Goal: Task Accomplishment & Management: Manage account settings

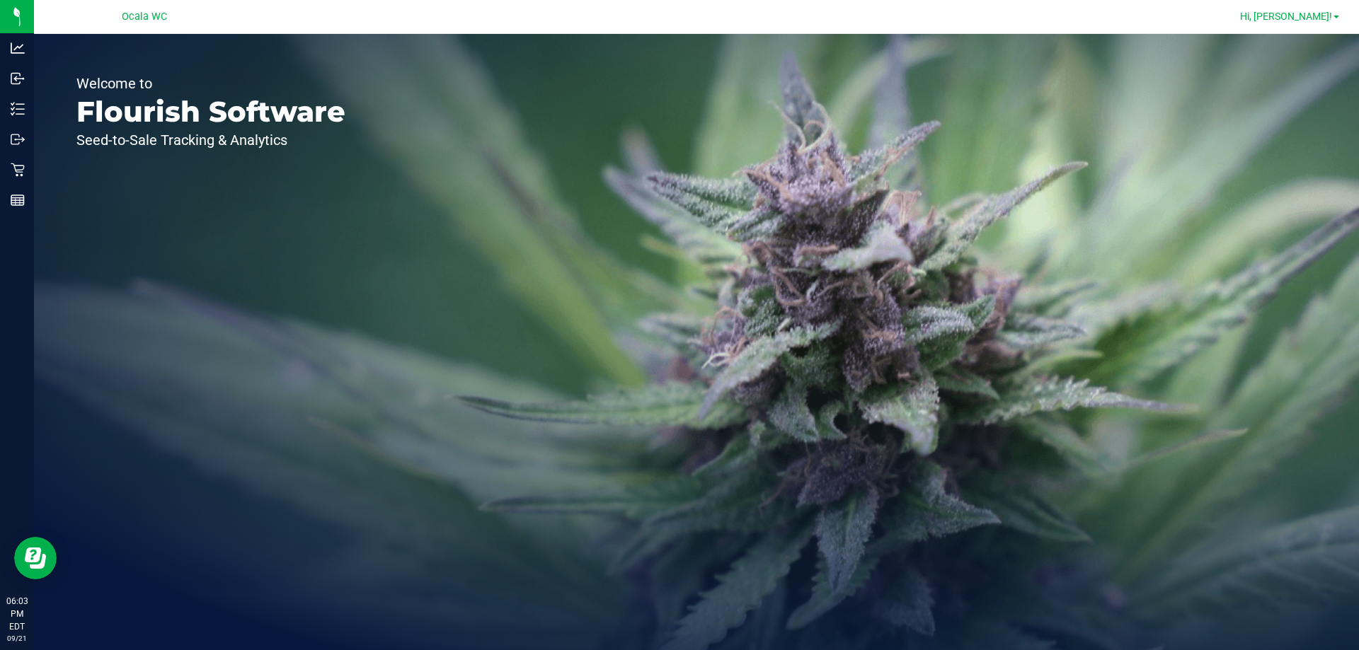
click at [1328, 18] on span "Hi, [PERSON_NAME]!" at bounding box center [1286, 16] width 92 height 11
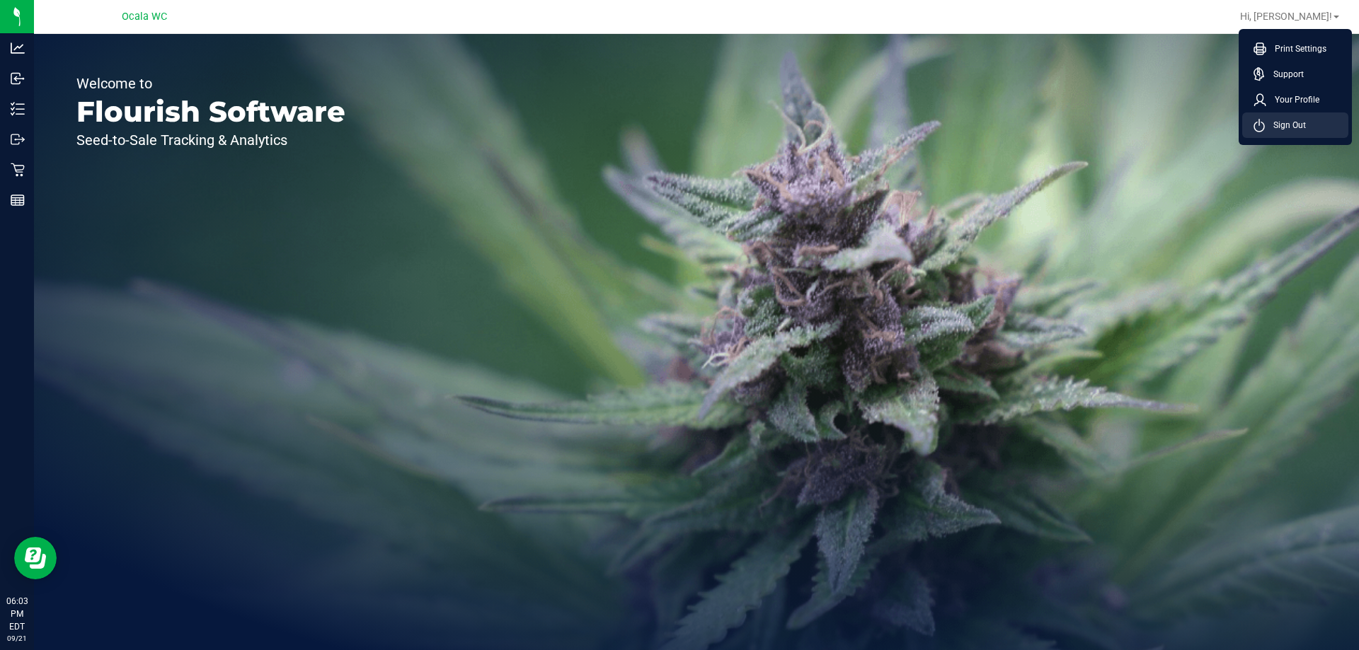
click at [1314, 122] on li "Sign Out" at bounding box center [1295, 125] width 106 height 25
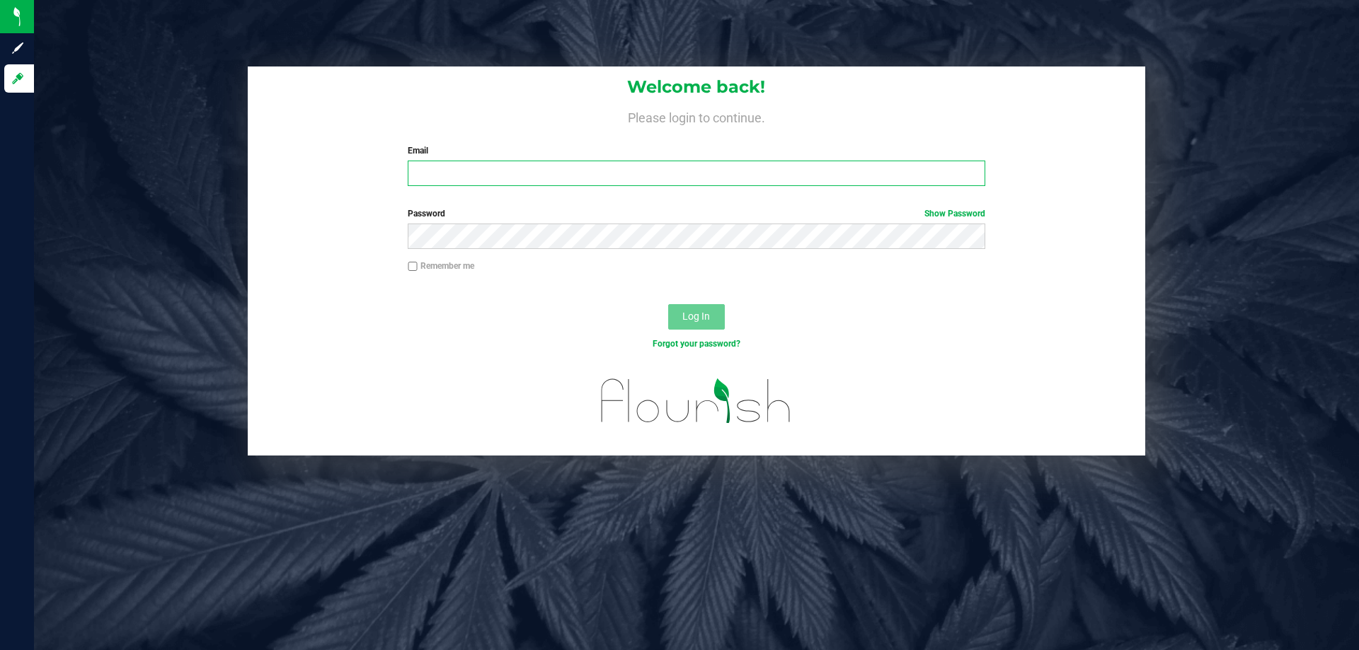
click at [440, 168] on input "Email" at bounding box center [696, 173] width 577 height 25
type input "[EMAIL_ADDRESS][DOMAIN_NAME]"
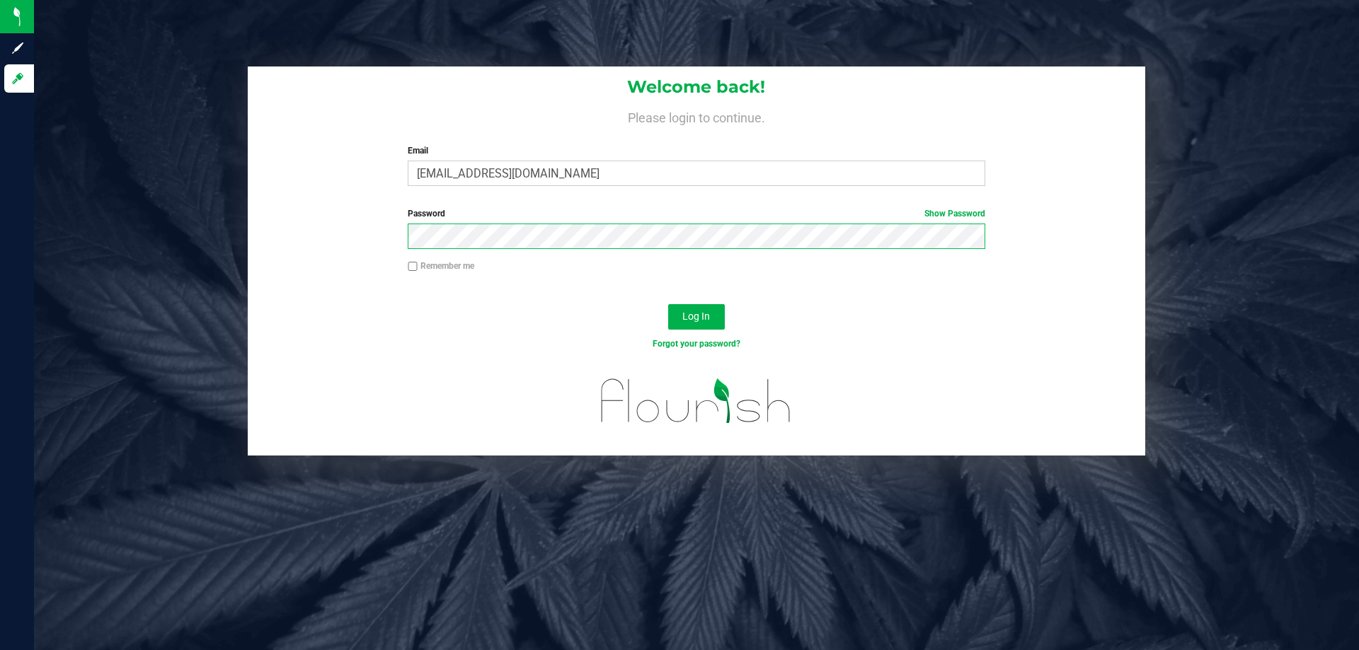
click at [668, 304] on button "Log In" at bounding box center [696, 316] width 57 height 25
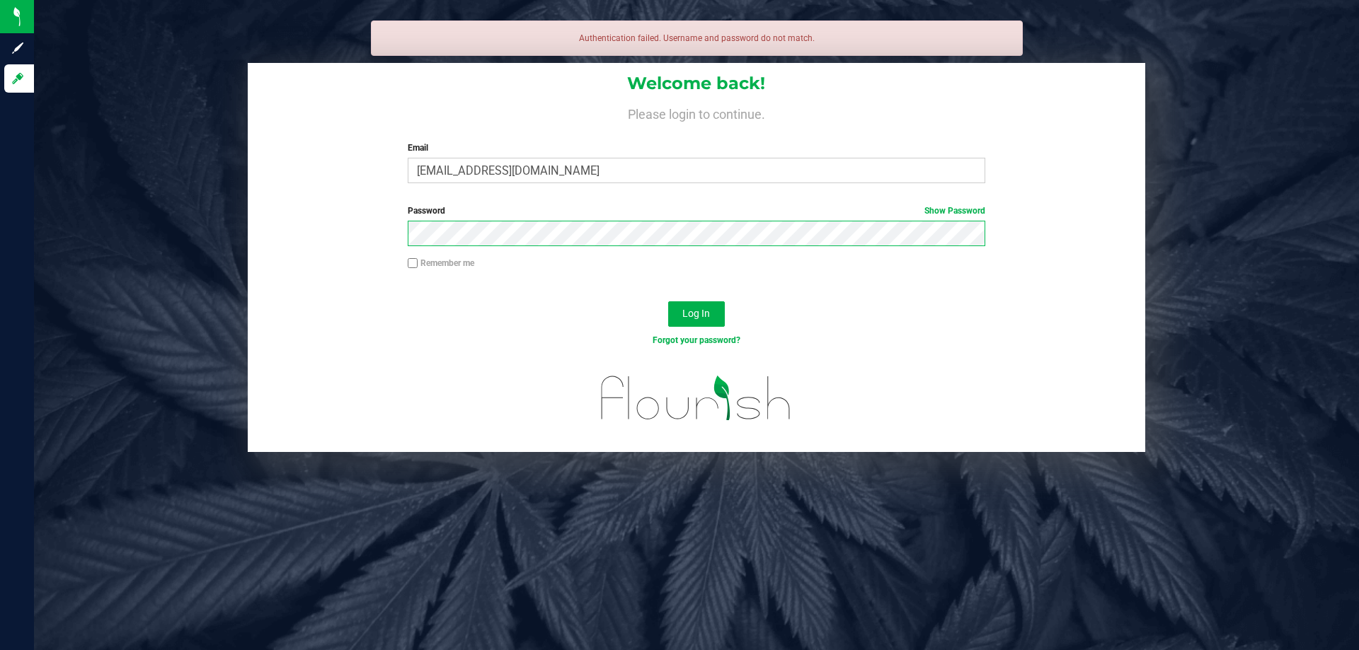
click at [668, 302] on button "Log In" at bounding box center [696, 314] width 57 height 25
